Goal: Ask a question: Seek information or help from site administrators or community

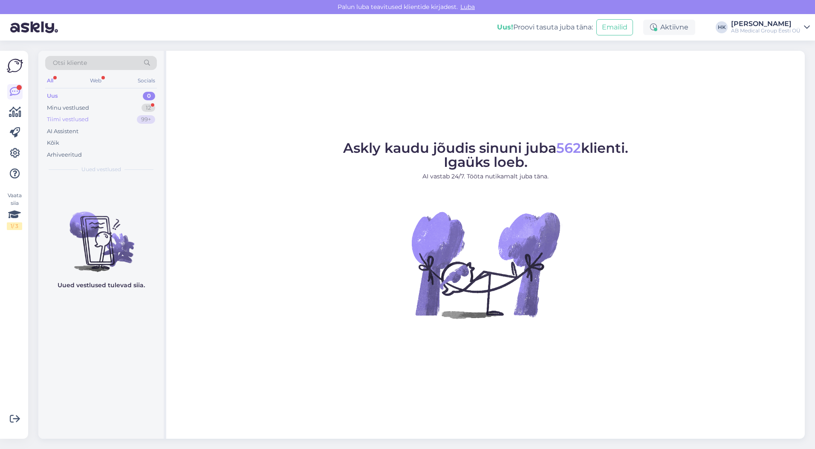
click at [61, 121] on div "Tiimi vestlused" at bounding box center [68, 119] width 42 height 9
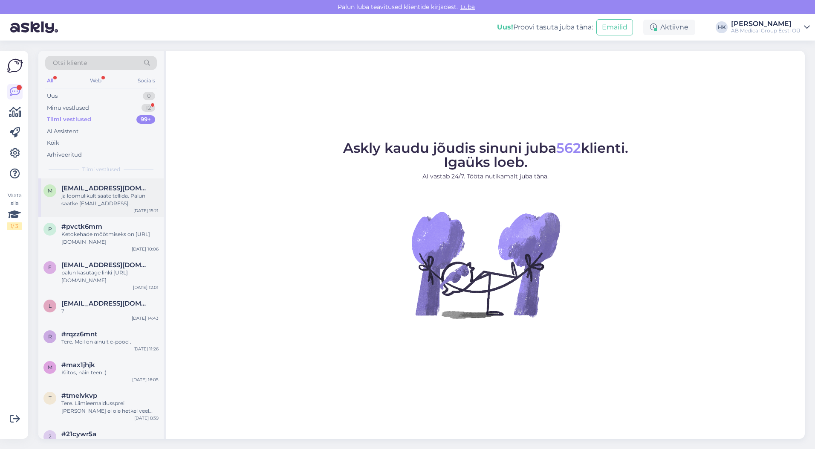
click at [97, 199] on div "ja loomulikult saate tellida. Palun saatke [EMAIL_ADDRESS][DOMAIN_NAME] tellimu…" at bounding box center [109, 199] width 97 height 15
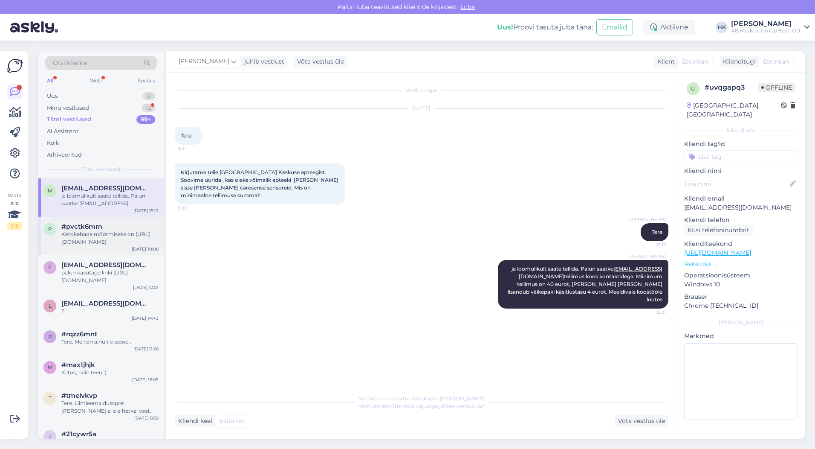
click at [83, 235] on div "Ketokehade mõõtmiseks on [URL][DOMAIN_NAME]" at bounding box center [109, 237] width 97 height 15
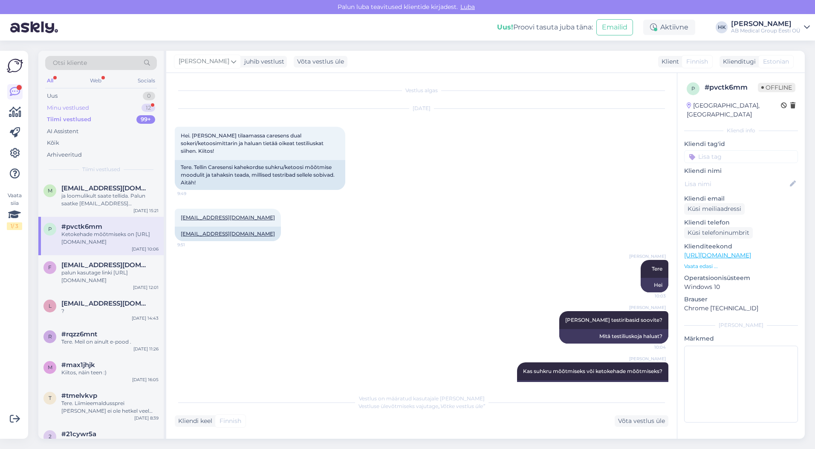
click at [82, 109] on div "Minu vestlused" at bounding box center [68, 108] width 42 height 9
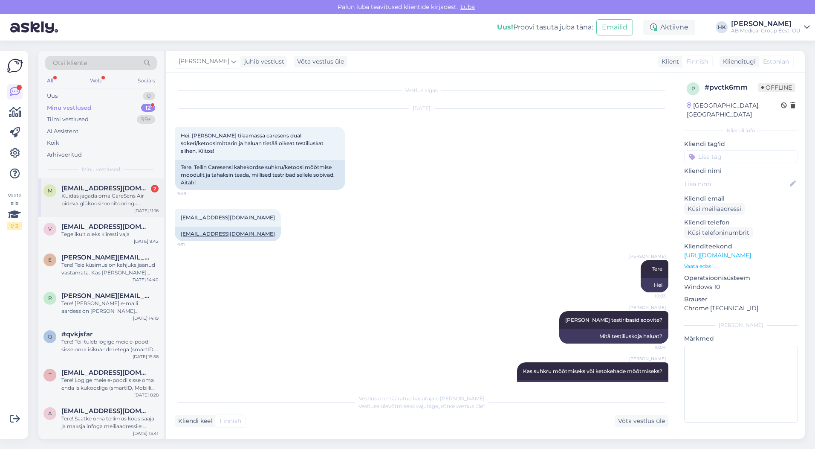
click at [98, 194] on div "Kuidas jagada oma CareSens Air pideva glükoosimonitooringu süsteemi tulemusi ar…" at bounding box center [109, 199] width 97 height 15
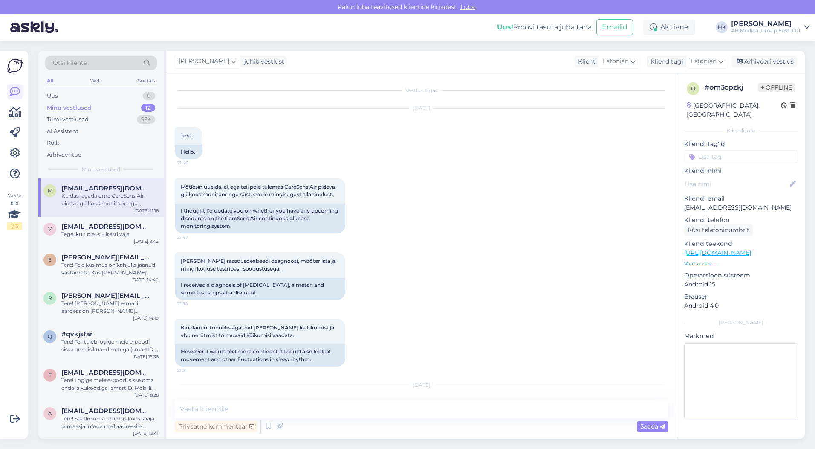
scroll to position [183, 0]
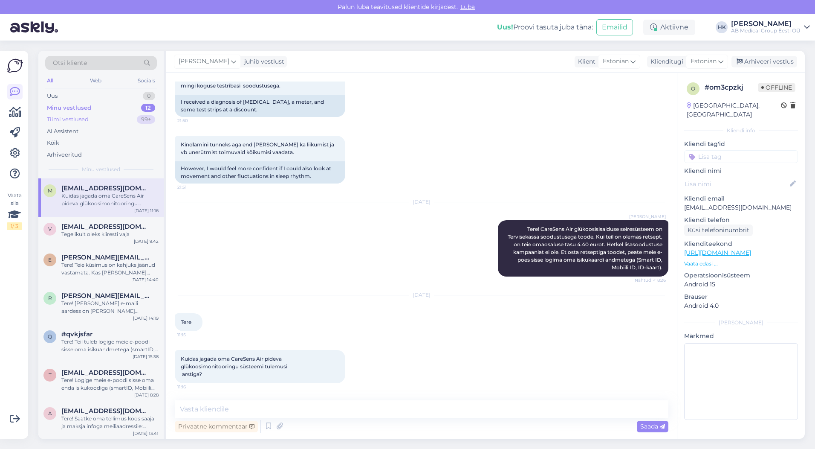
click at [67, 121] on div "Tiimi vestlused" at bounding box center [68, 119] width 42 height 9
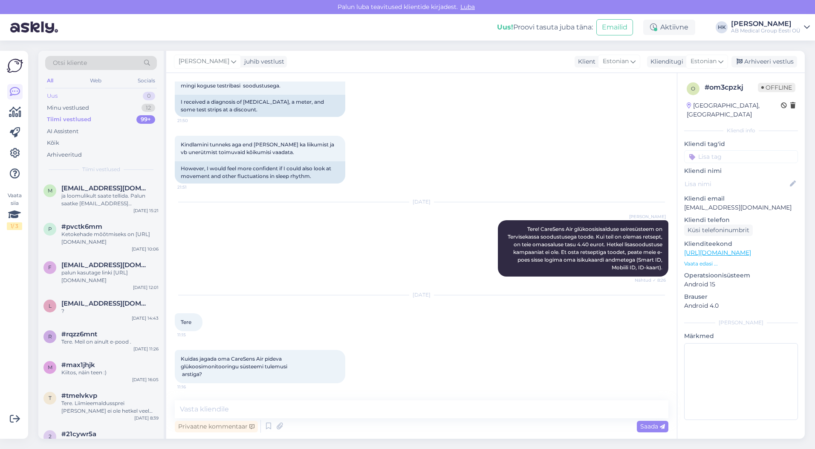
click at [61, 95] on div "Uus 0" at bounding box center [101, 96] width 112 height 12
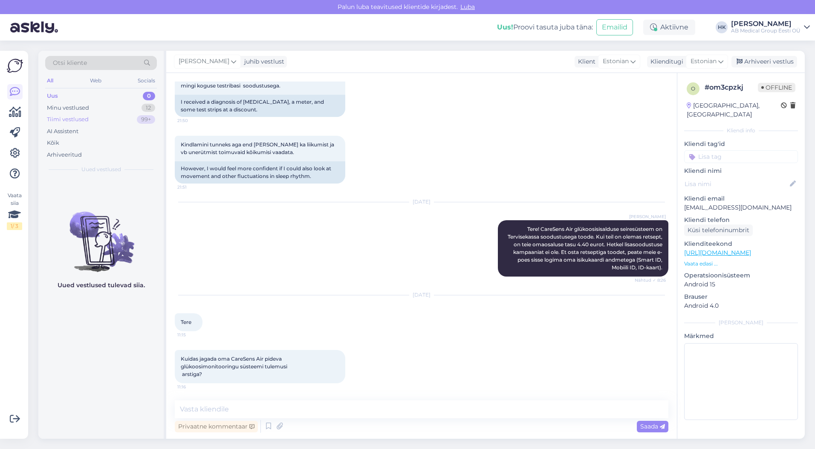
click at [72, 119] on div "Tiimi vestlused" at bounding box center [68, 119] width 42 height 9
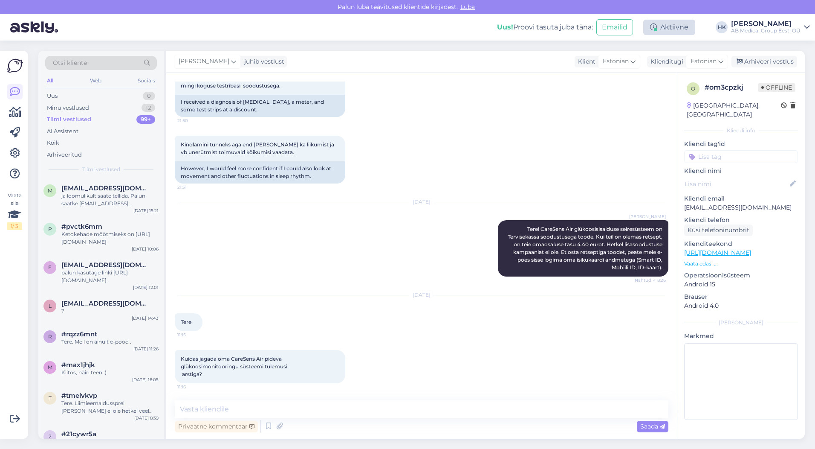
click at [664, 31] on div "Aktiivne" at bounding box center [669, 27] width 52 height 15
click at [67, 133] on div "AI Assistent" at bounding box center [63, 131] width 32 height 9
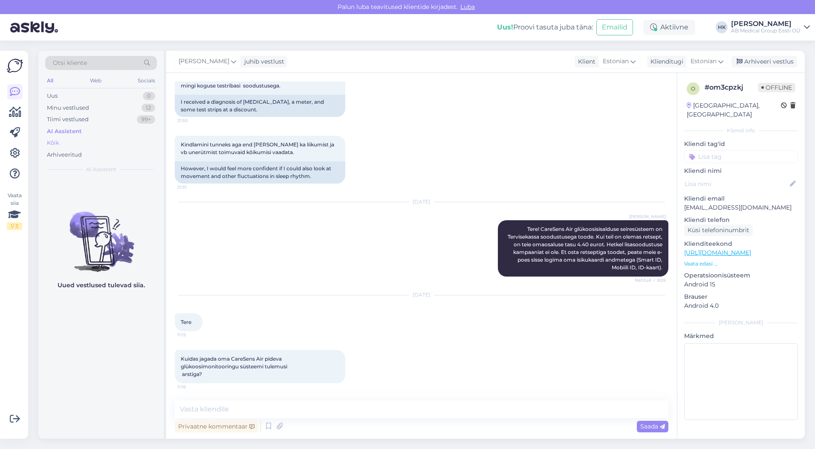
click at [68, 145] on div "Kõik" at bounding box center [101, 143] width 112 height 12
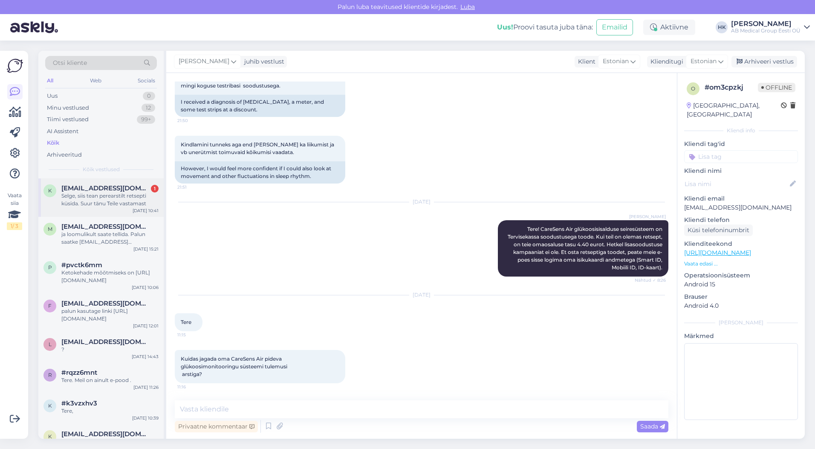
click at [87, 197] on div "Selge, siis tean perearstilt retsepti küsida. Suur tänu Teile vastamast" at bounding box center [109, 199] width 97 height 15
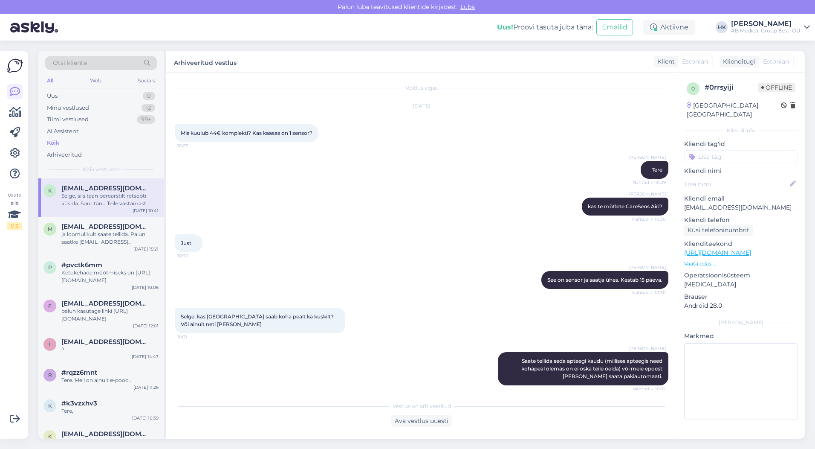
scroll to position [0, 0]
